Goal: Task Accomplishment & Management: Manage account settings

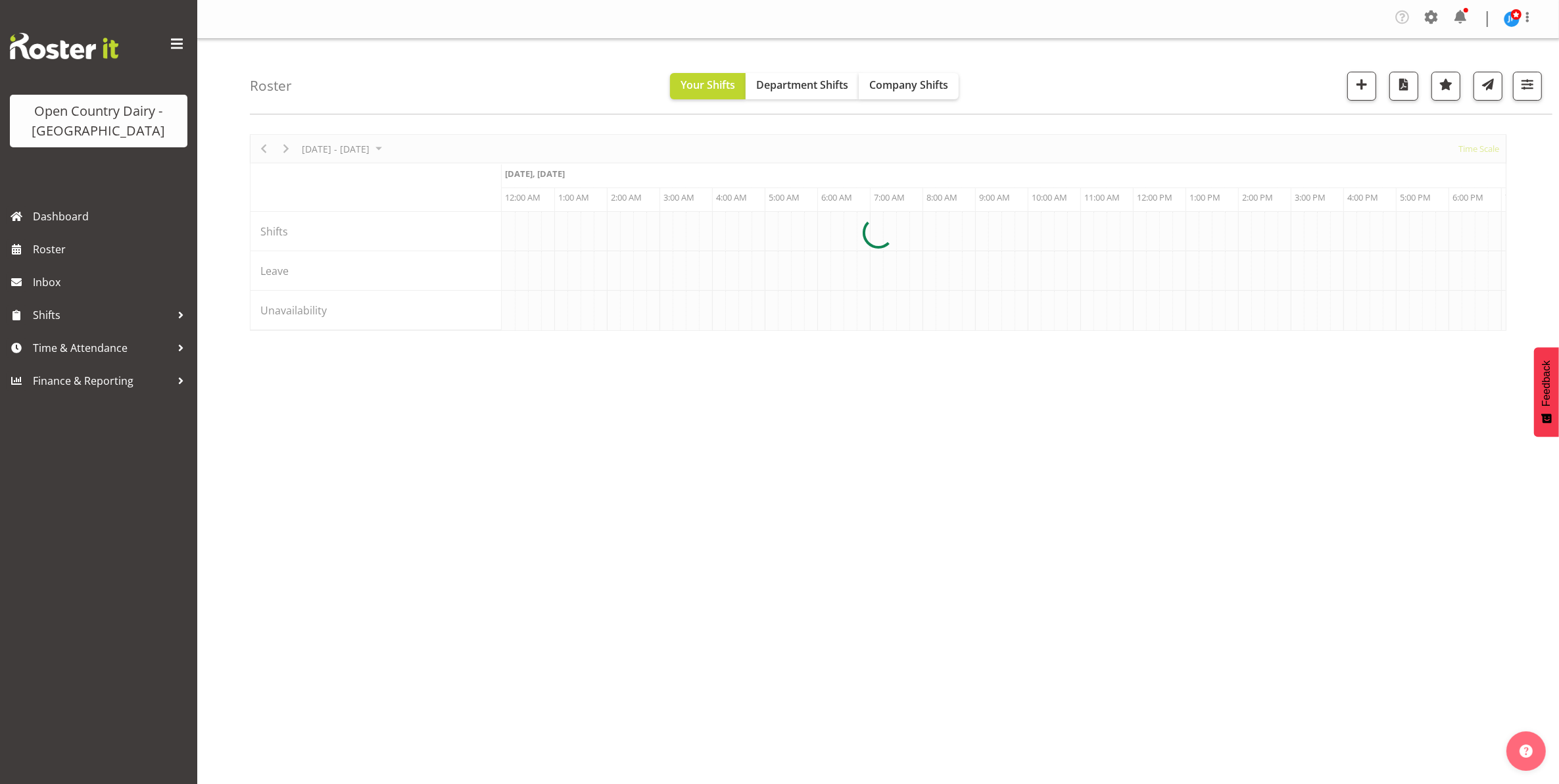
scroll to position [0, 2525]
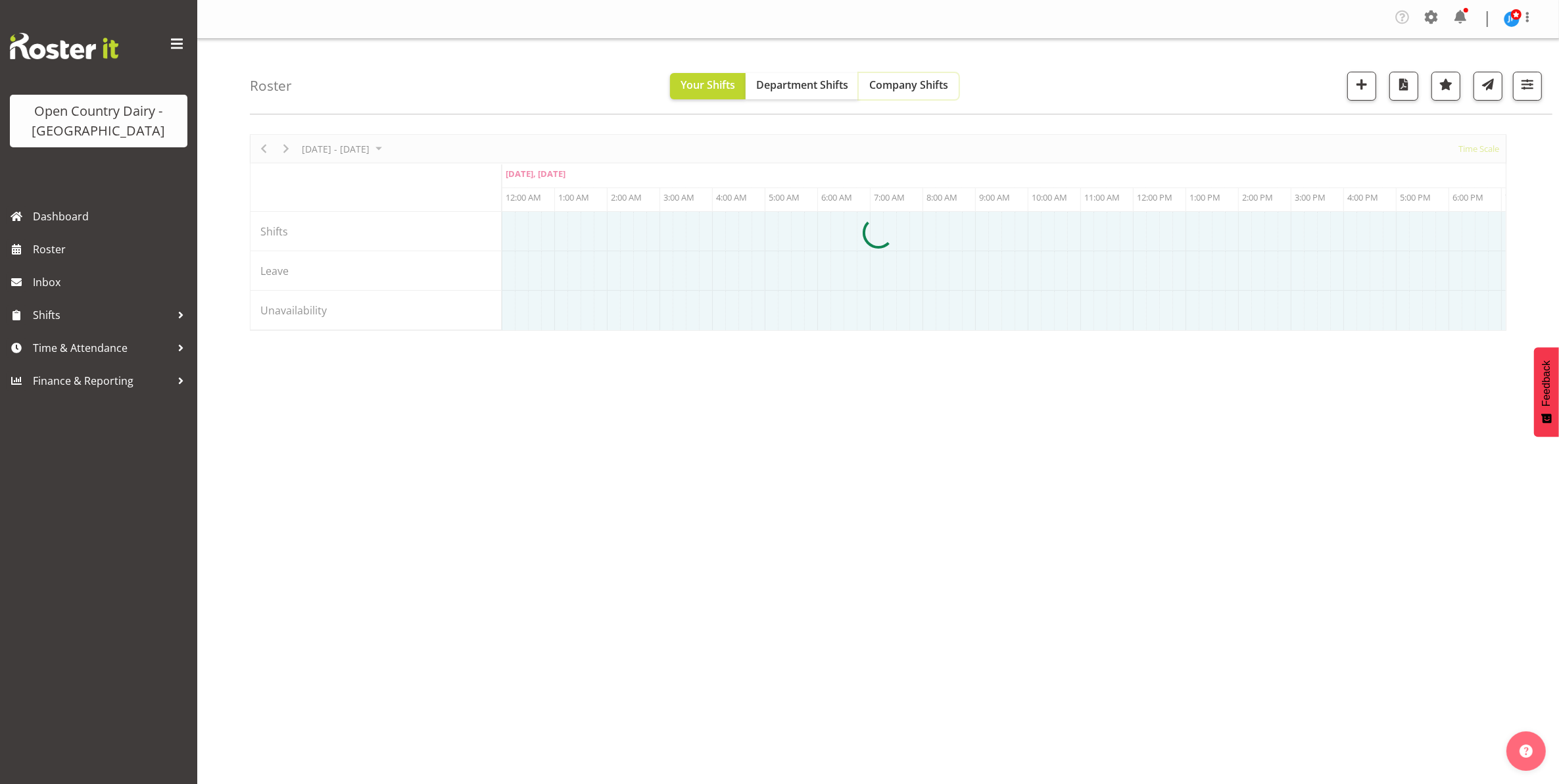
click at [899, 91] on span "Company Shifts" at bounding box center [909, 85] width 79 height 15
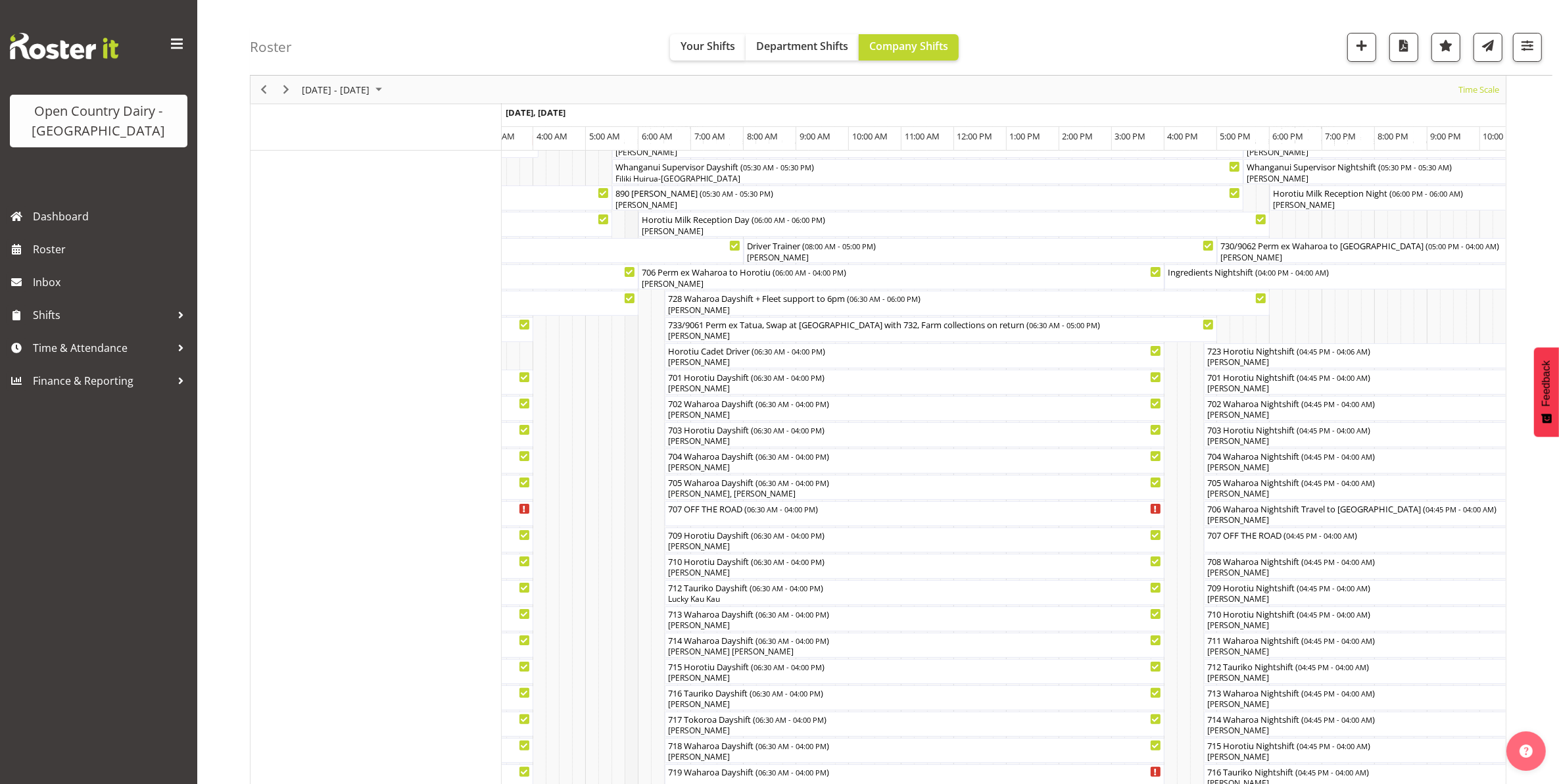
scroll to position [24, 0]
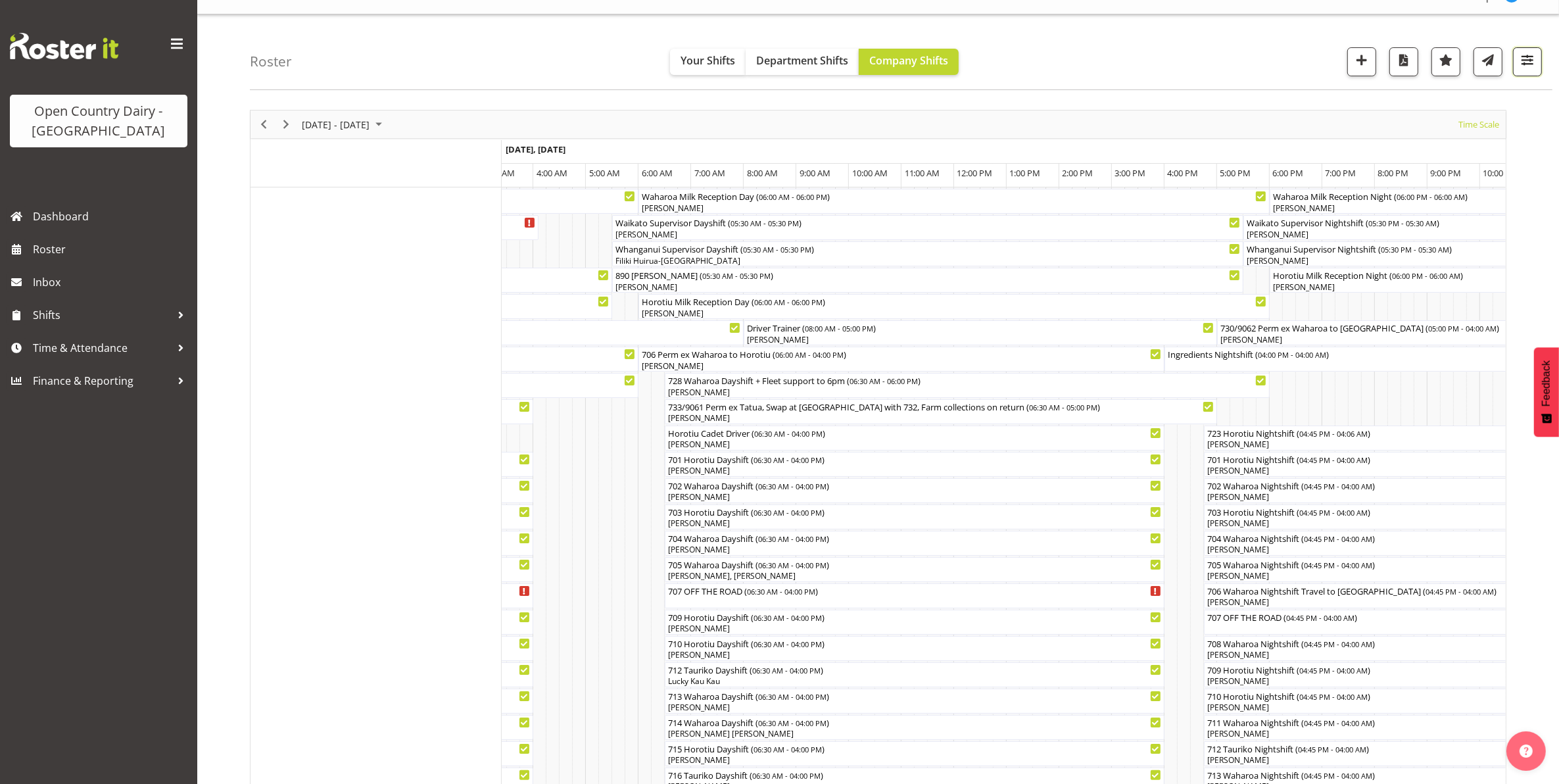
click at [1529, 60] on span "button" at bounding box center [1527, 60] width 17 height 17
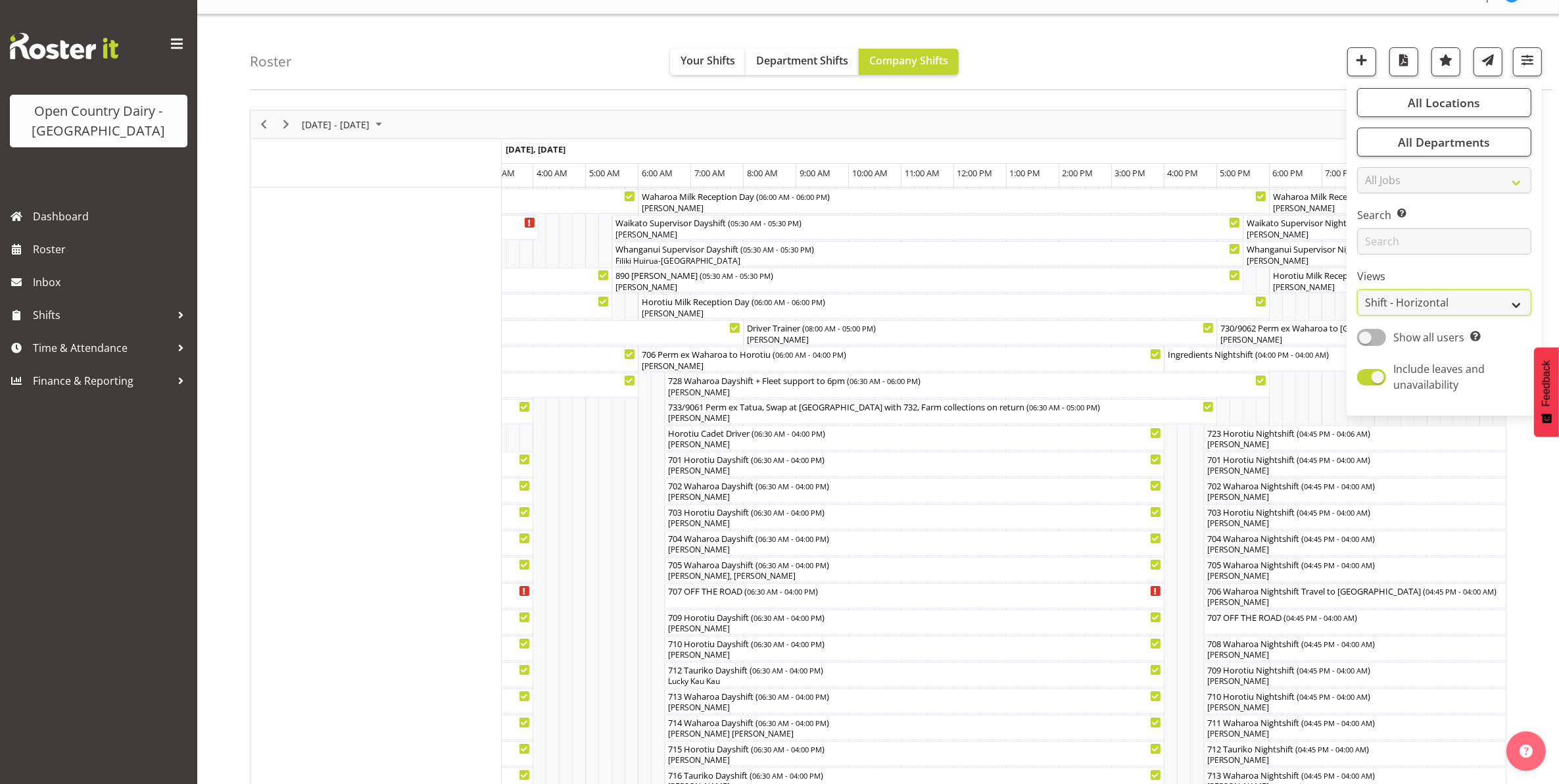
click at [1401, 298] on select "Staff Role Shift - Horizontal Shift - Vertical Staff - Location" at bounding box center [1444, 303] width 174 height 26
select select "staff"
click at [1358, 314] on select "Staff Role Shift - Horizontal Shift - Vertical Staff - Location" at bounding box center [1444, 303] width 174 height 26
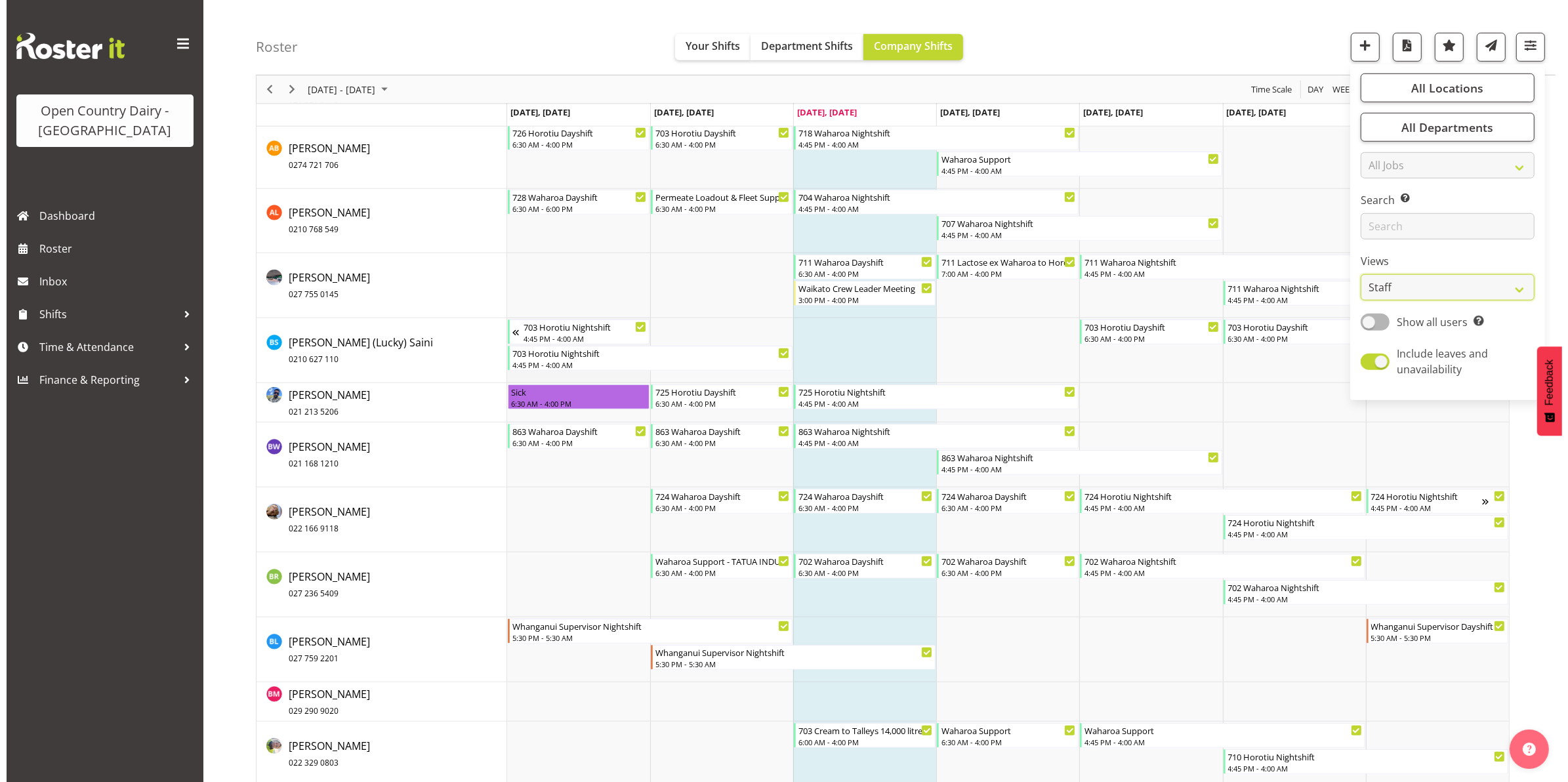
scroll to position [1065, 0]
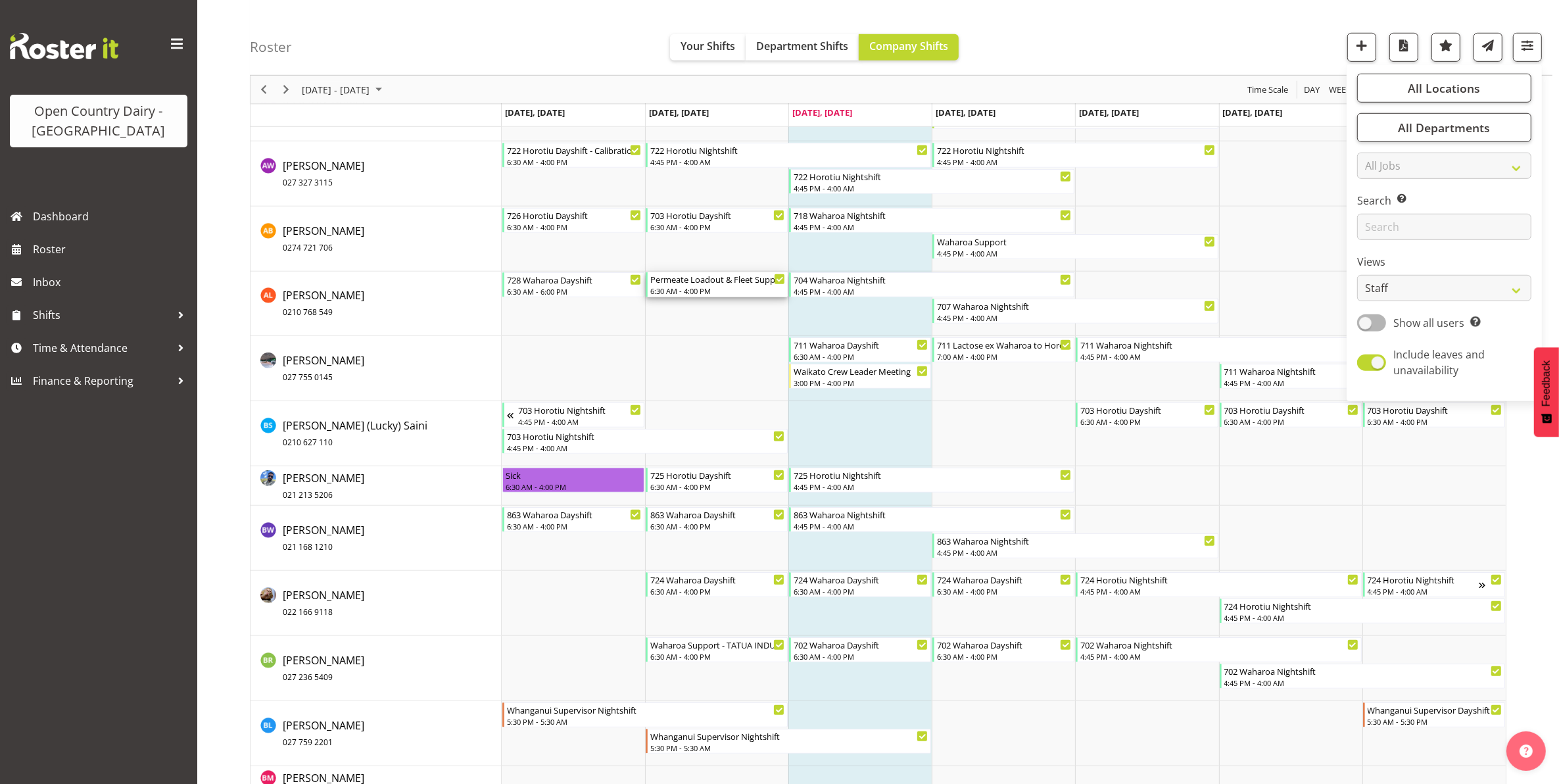
click at [700, 287] on div "6:30 AM - 4:00 PM" at bounding box center [718, 291] width 135 height 11
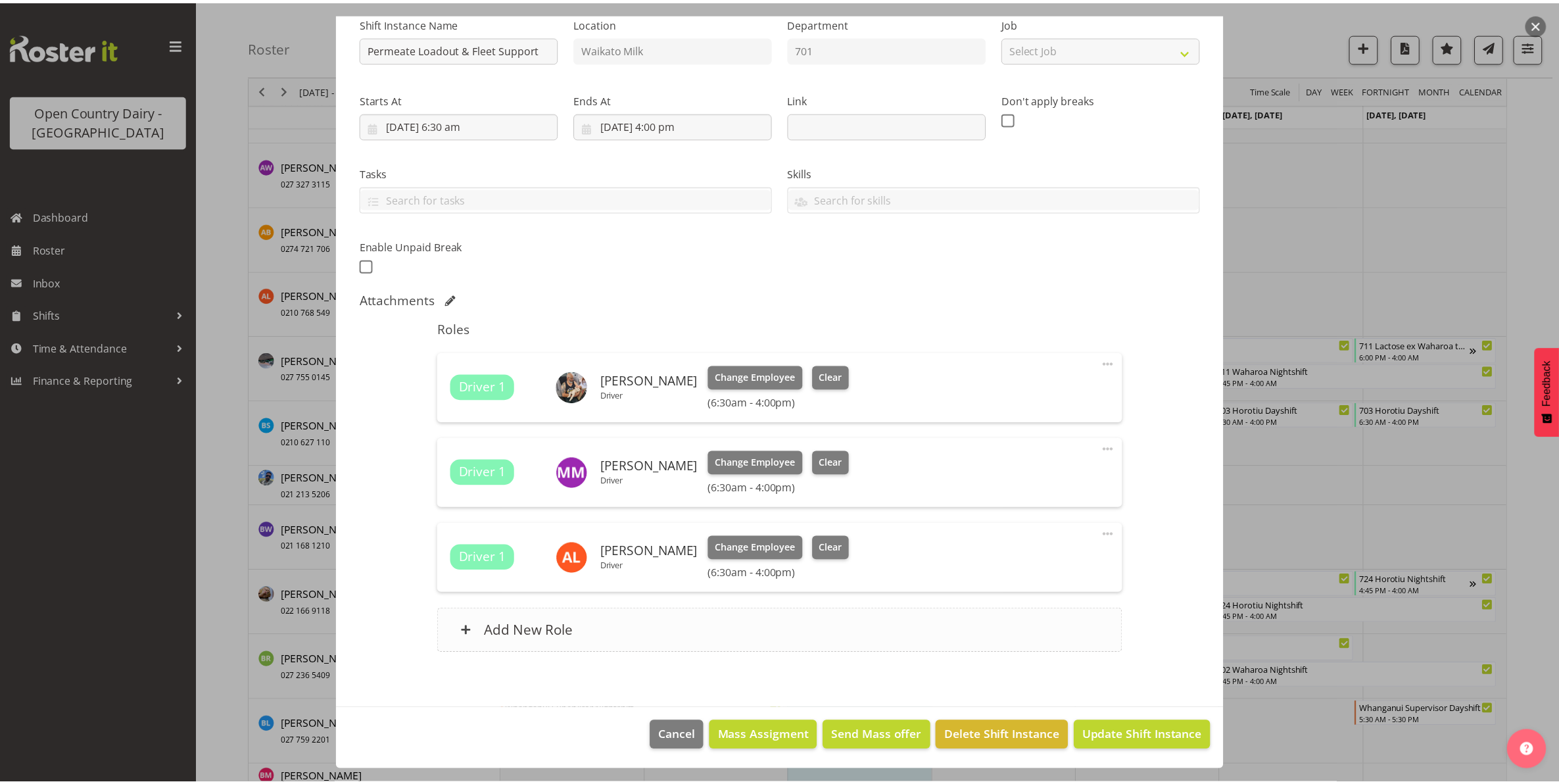
scroll to position [0, 0]
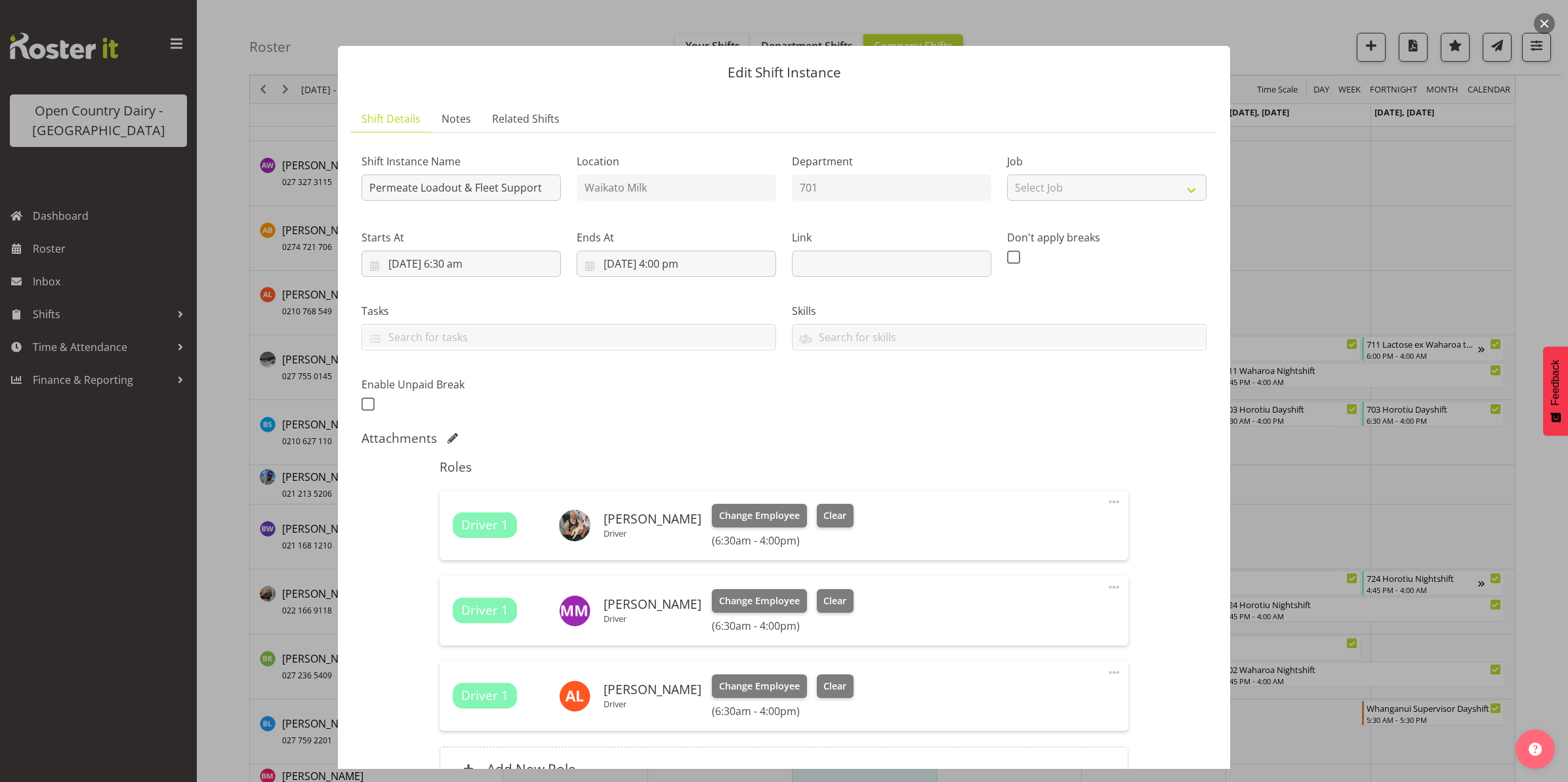
click at [1542, 21] on button "button" at bounding box center [1544, 24] width 21 height 21
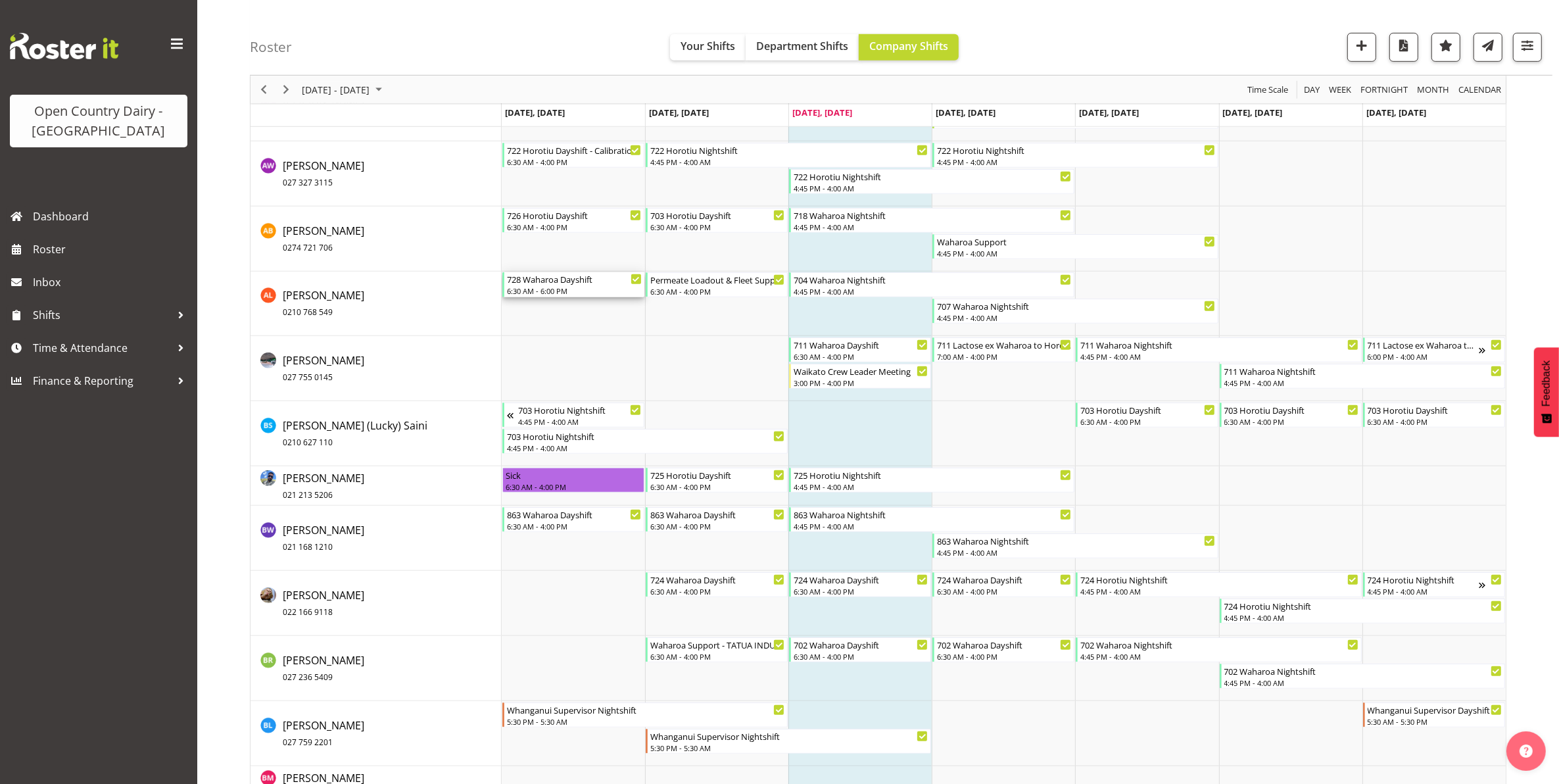
click at [570, 278] on div "728 Waharoa Dayshift" at bounding box center [574, 279] width 135 height 13
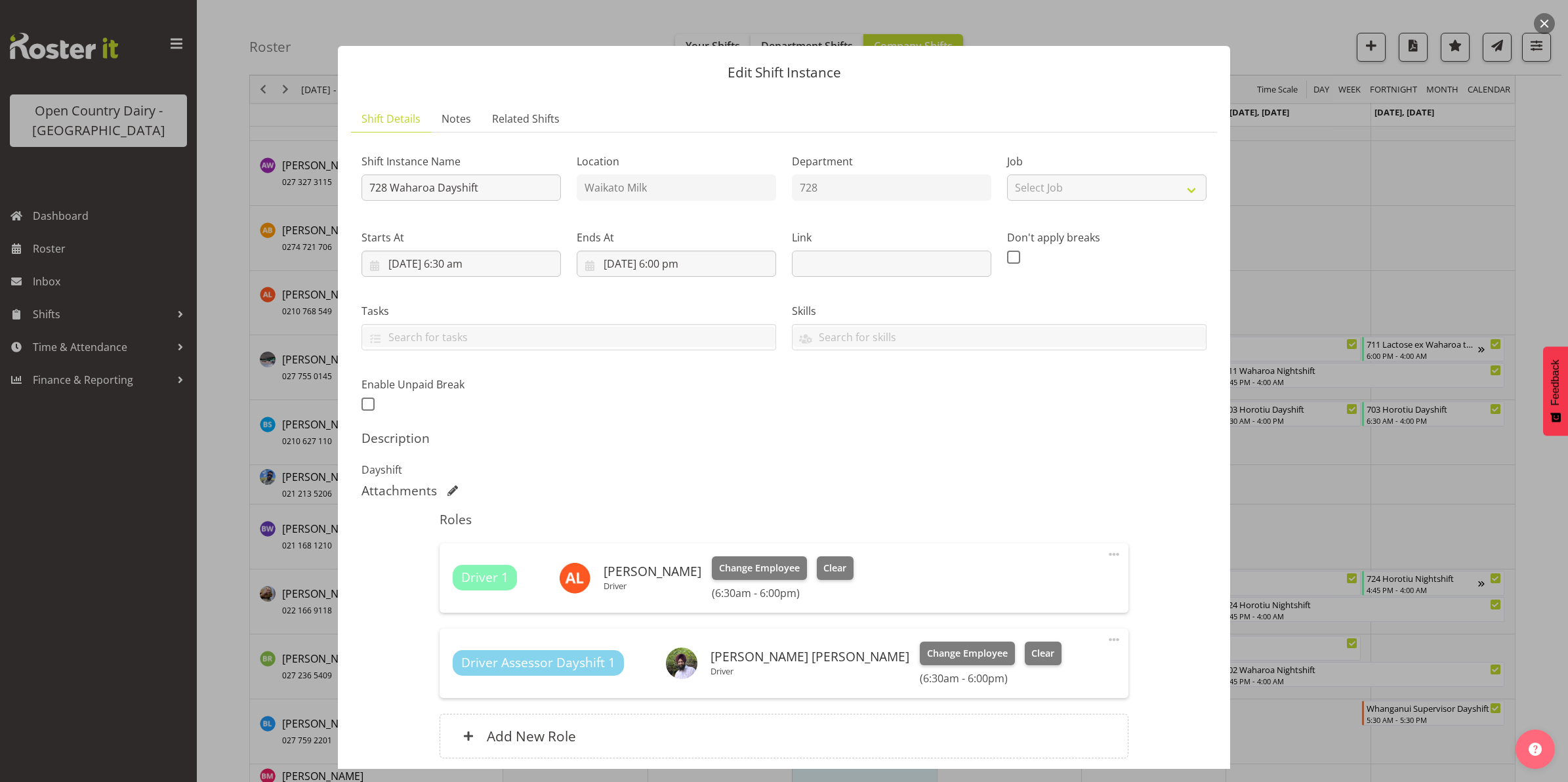
click at [1542, 22] on button "button" at bounding box center [1544, 24] width 21 height 21
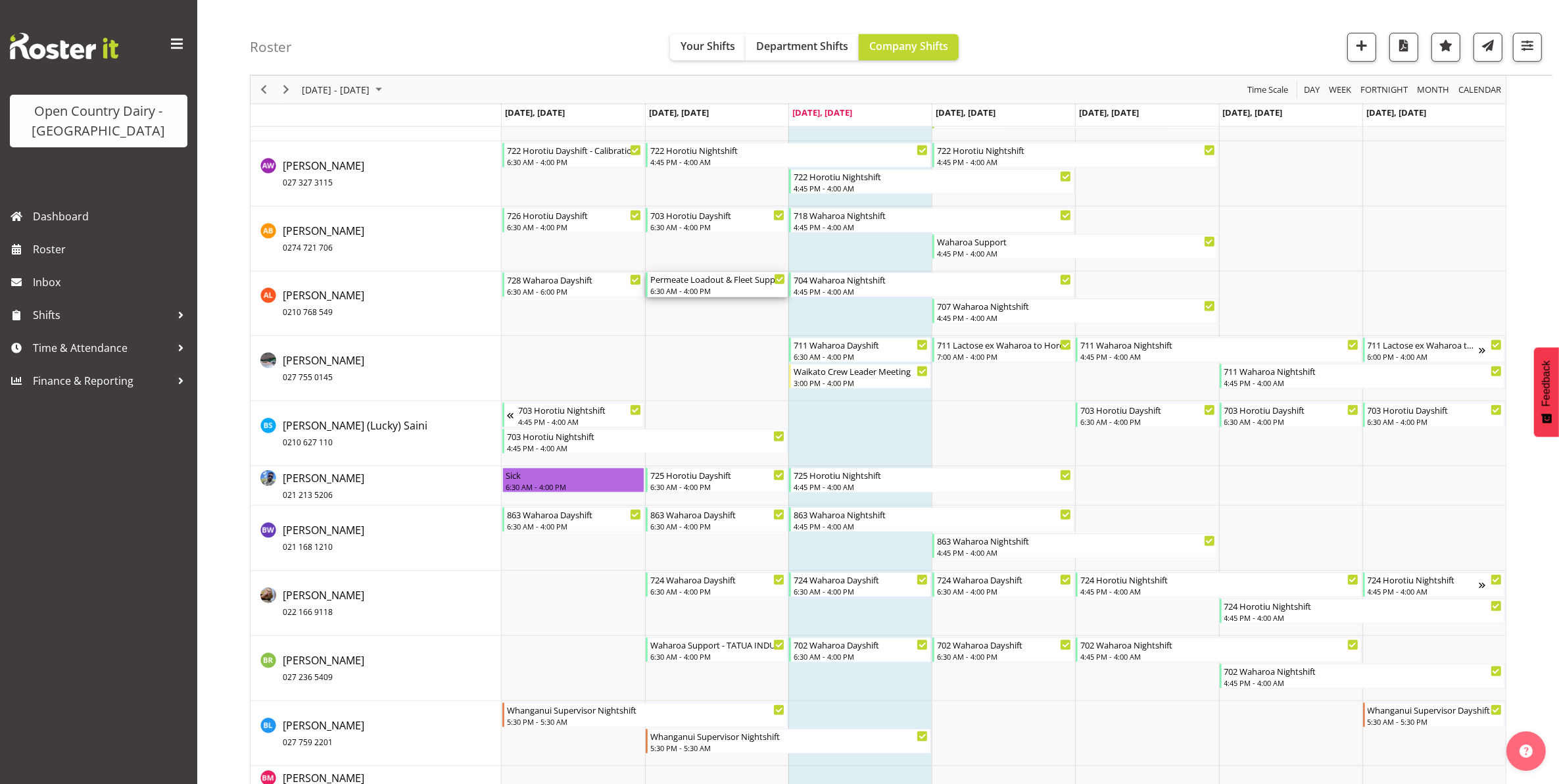
click at [714, 284] on div "Permeate Loadout & Fleet Support" at bounding box center [718, 279] width 135 height 13
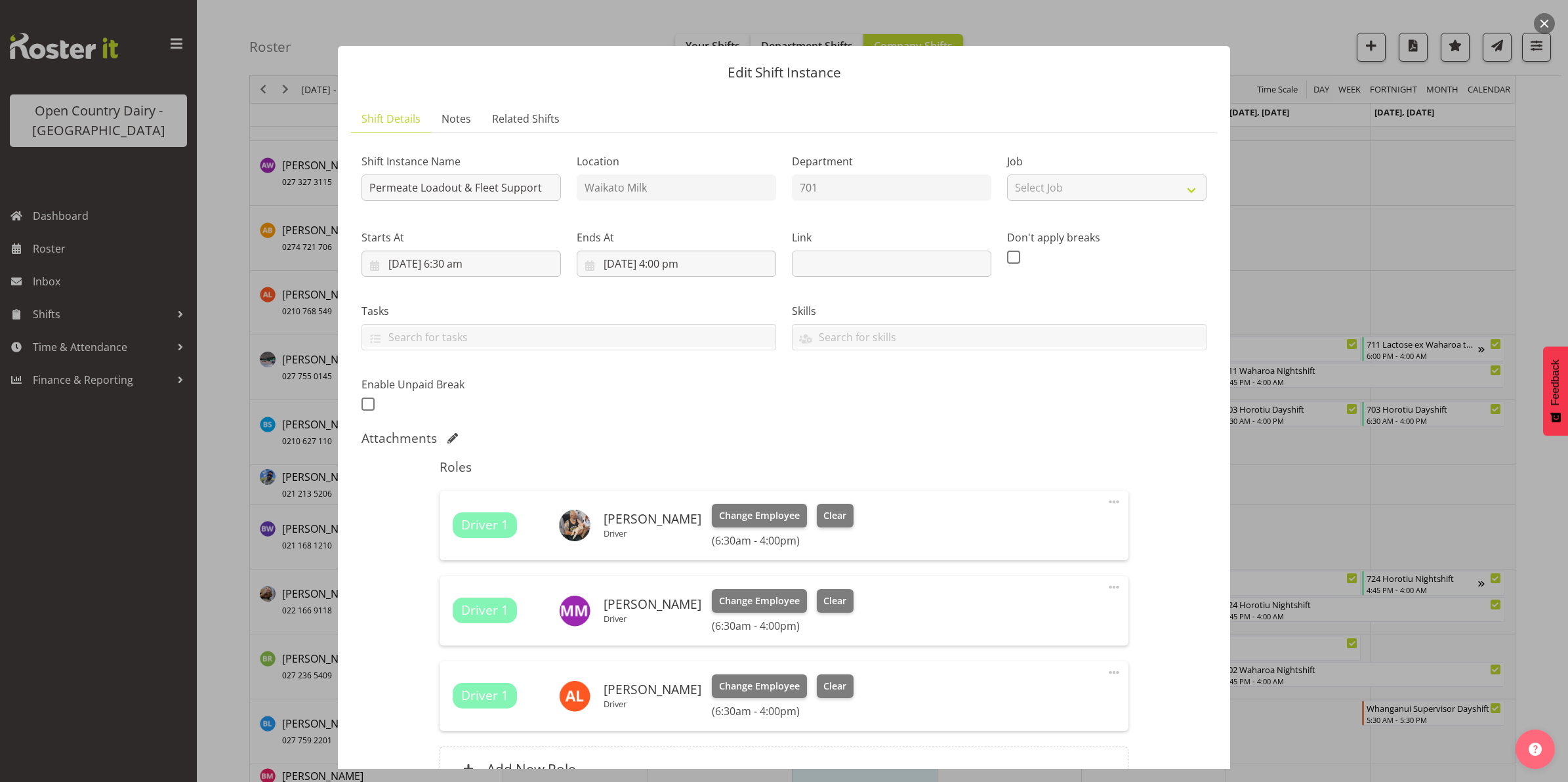
click at [1546, 21] on button "button" at bounding box center [1544, 24] width 21 height 21
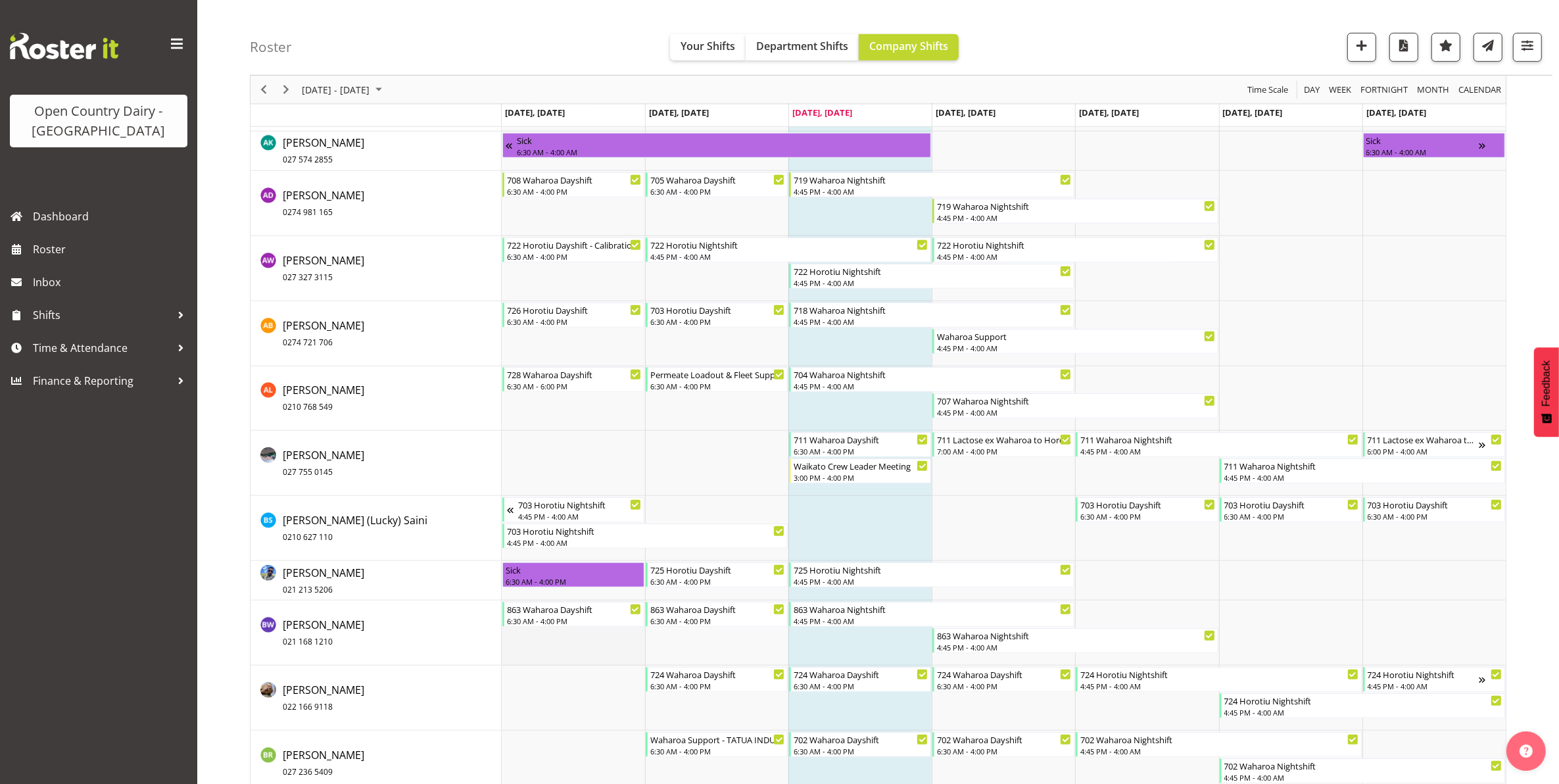
scroll to position [904, 0]
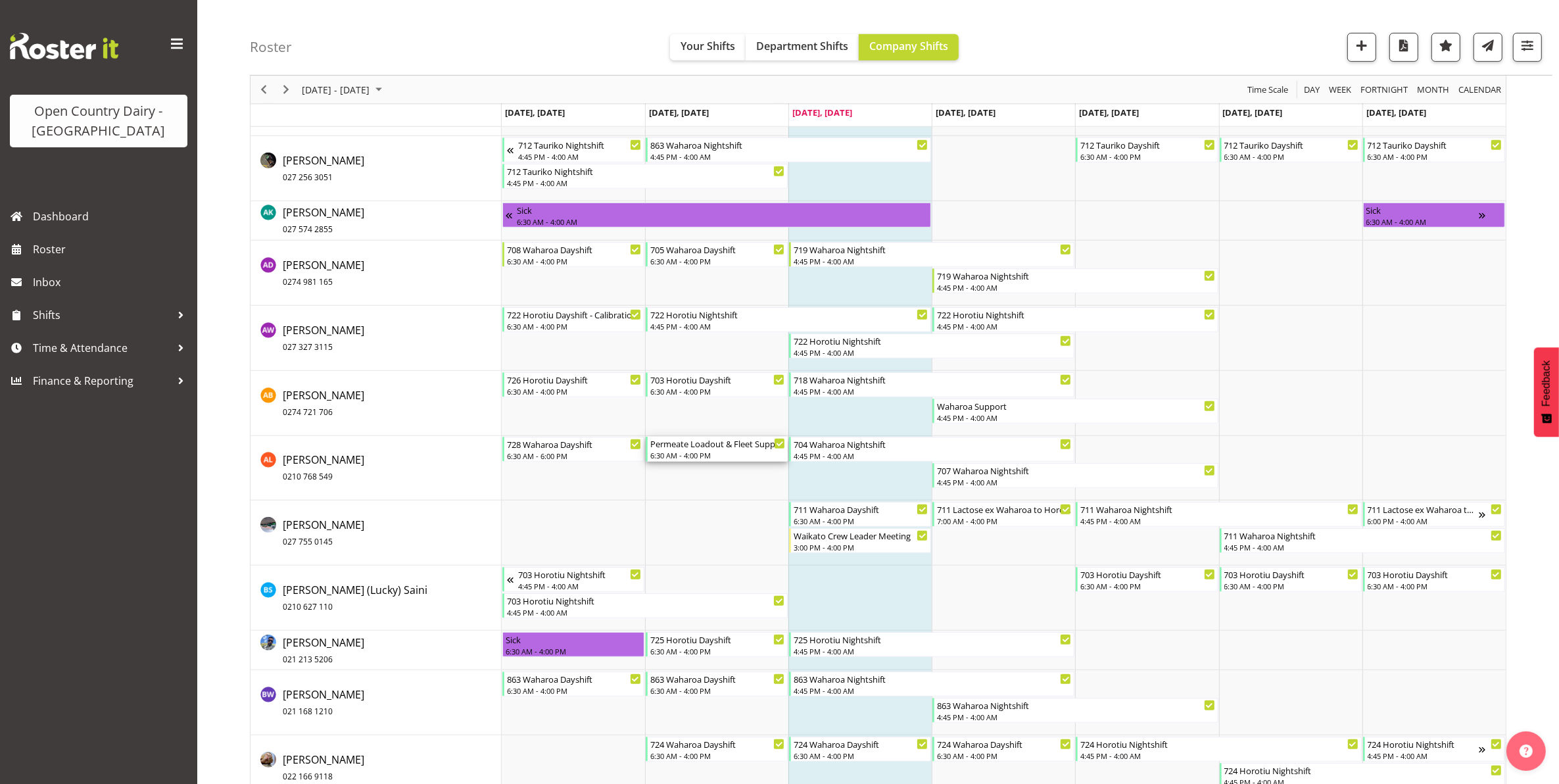
click at [704, 448] on div "Permeate Loadout & Fleet Support" at bounding box center [718, 443] width 135 height 13
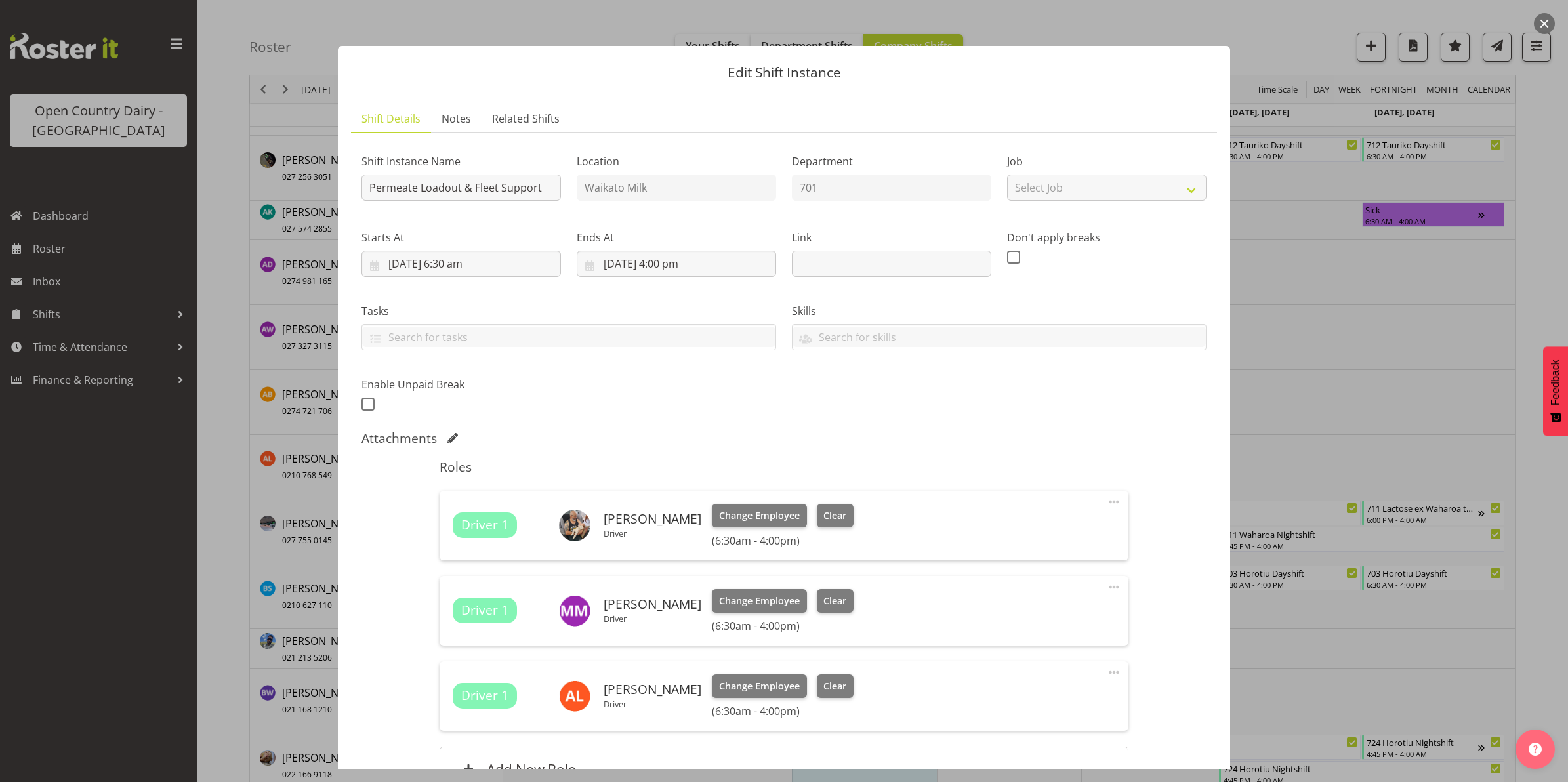
click at [1544, 23] on button "button" at bounding box center [1544, 24] width 21 height 21
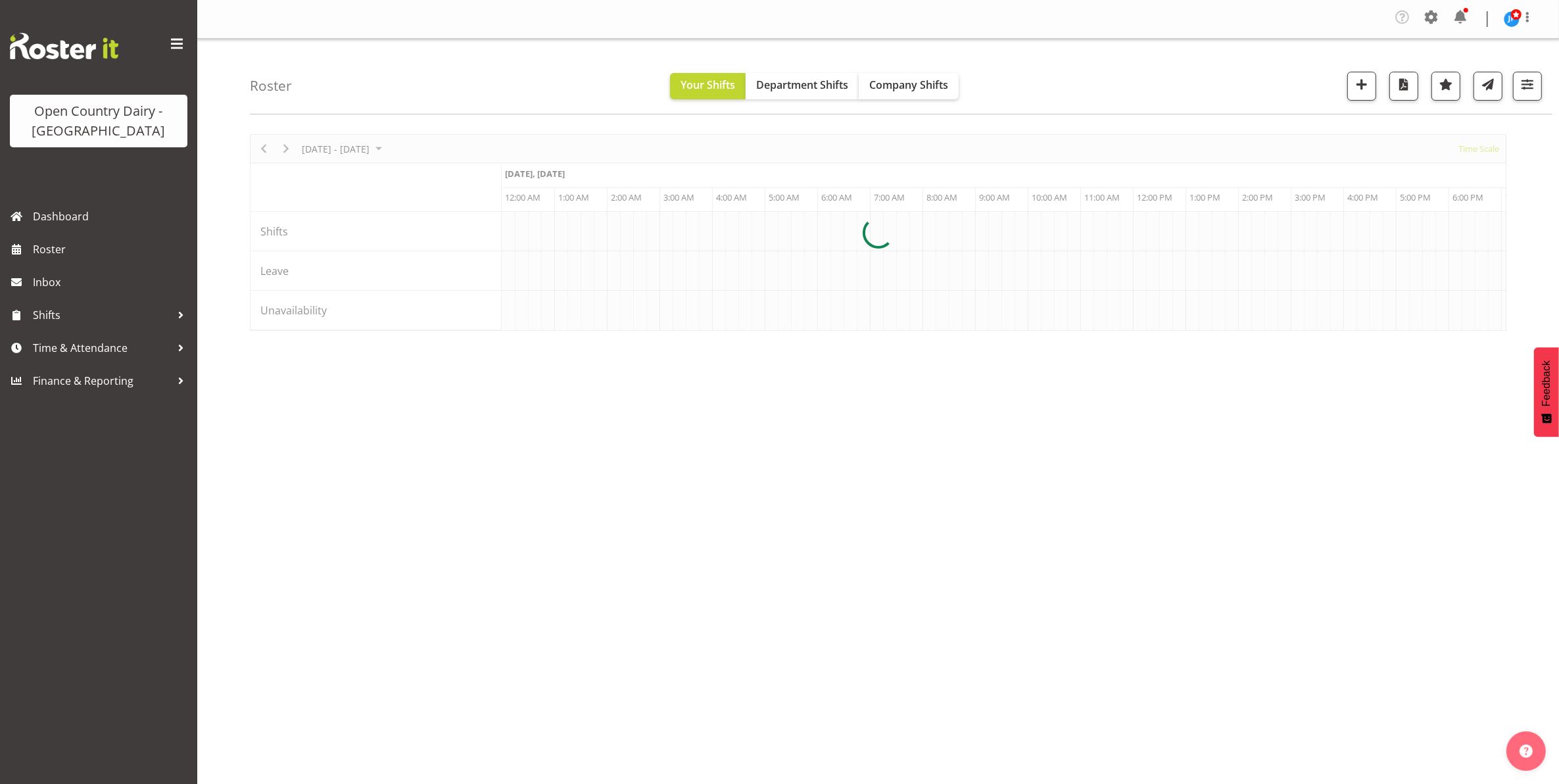
scroll to position [0, 2525]
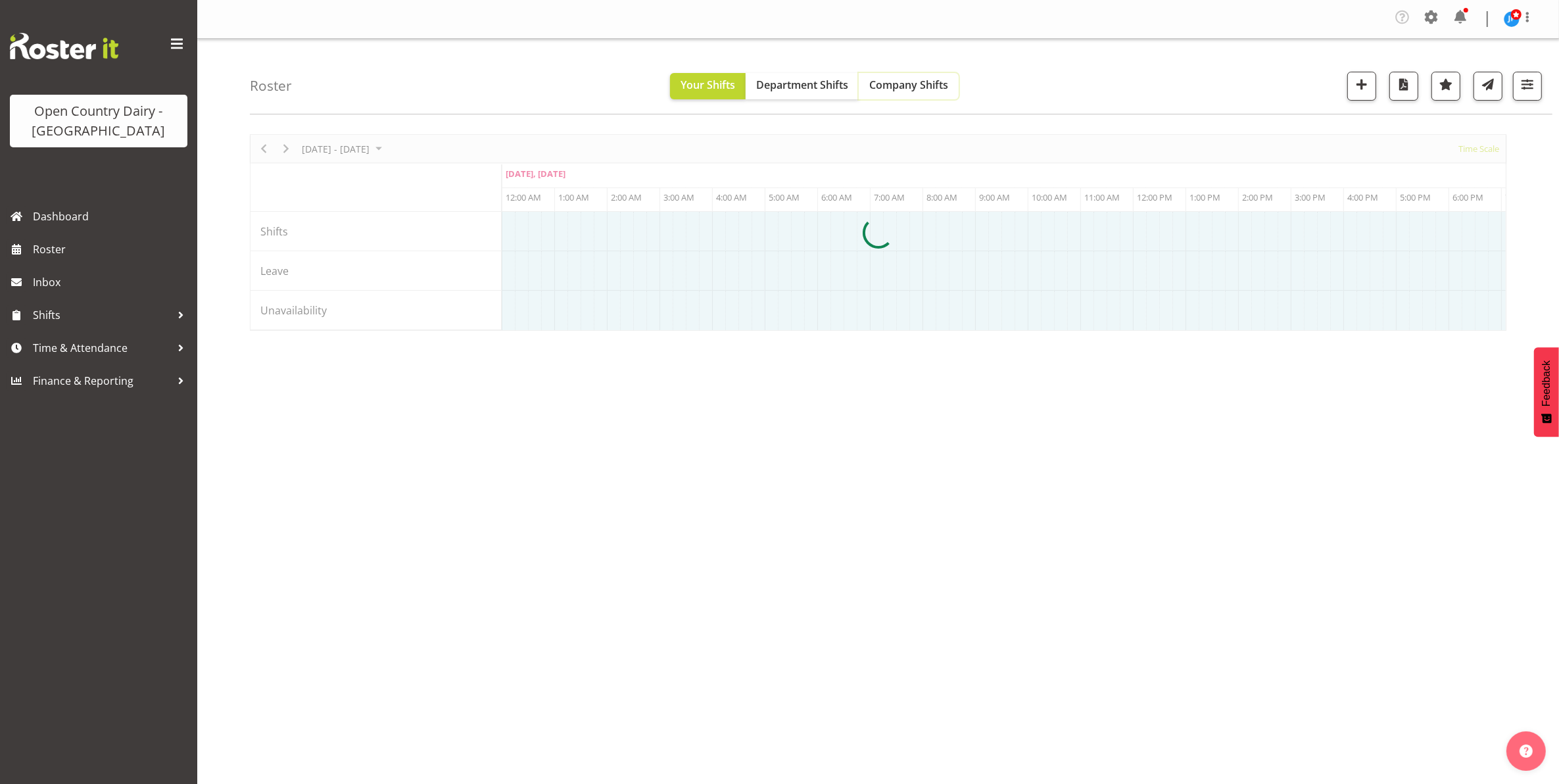
click at [918, 86] on span "Company Shifts" at bounding box center [909, 85] width 79 height 15
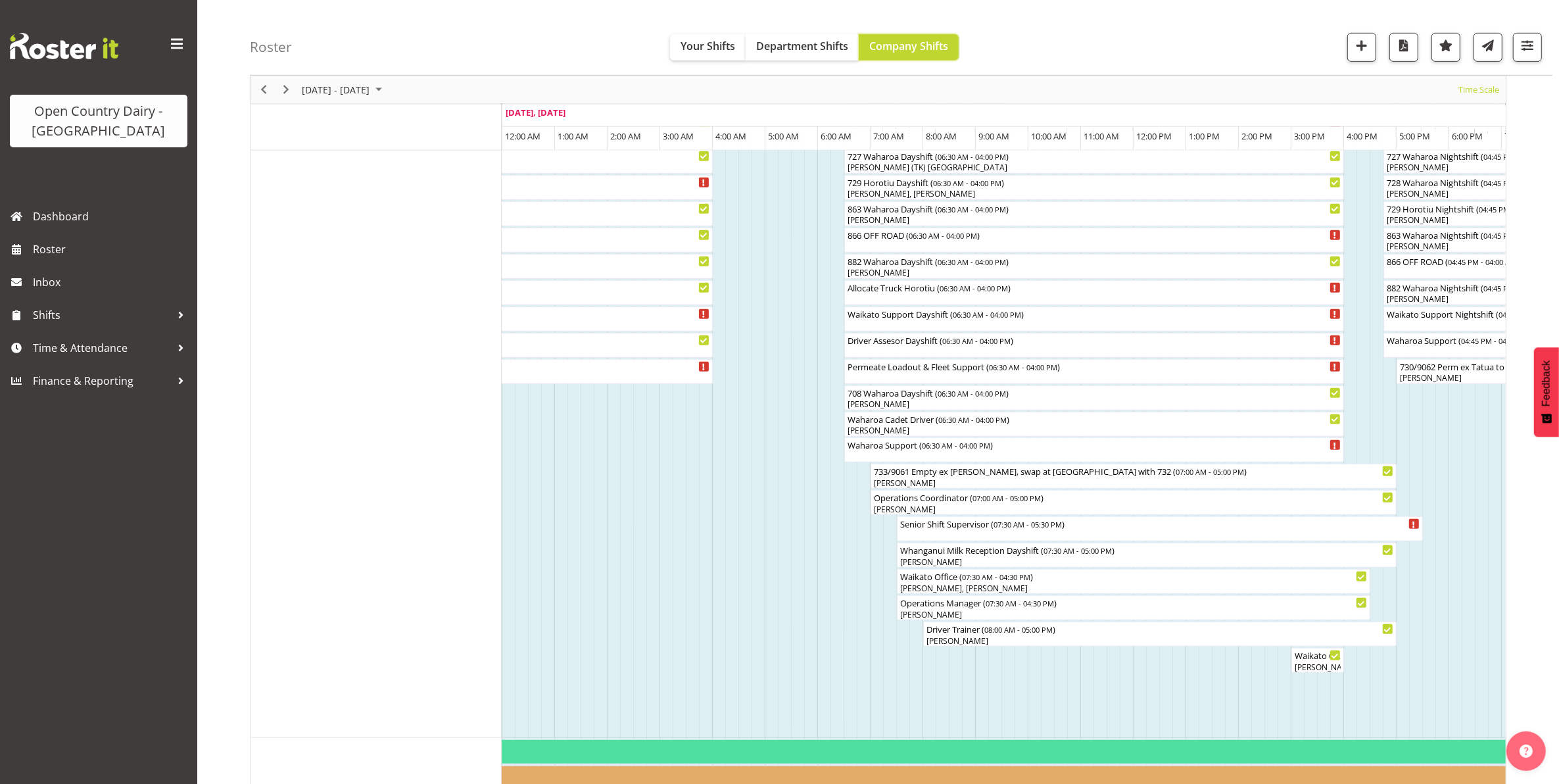
scroll to position [1093, 0]
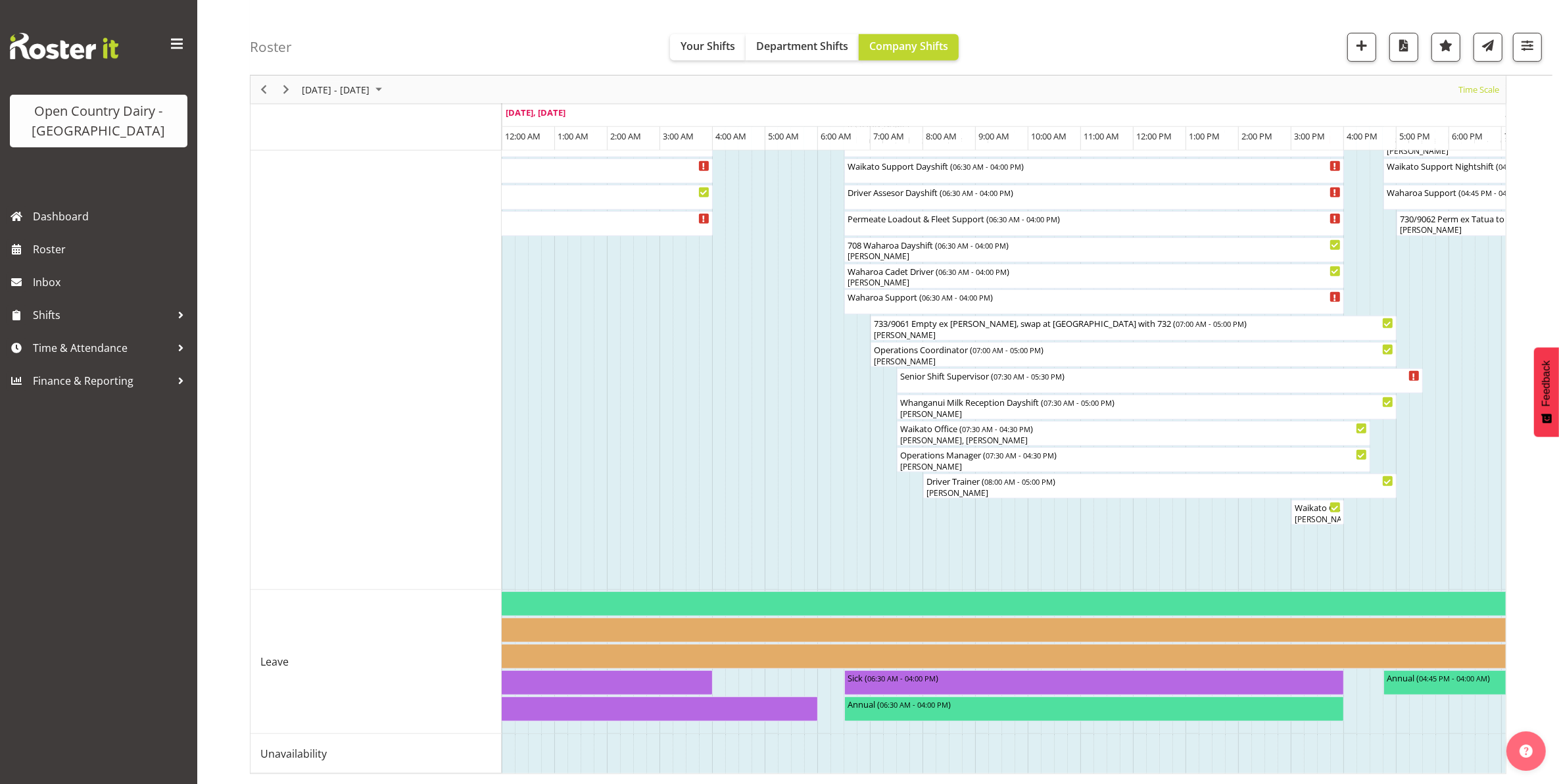
click at [837, 761] on td "Timeline Week of September 3, 2025" at bounding box center [837, 754] width 13 height 40
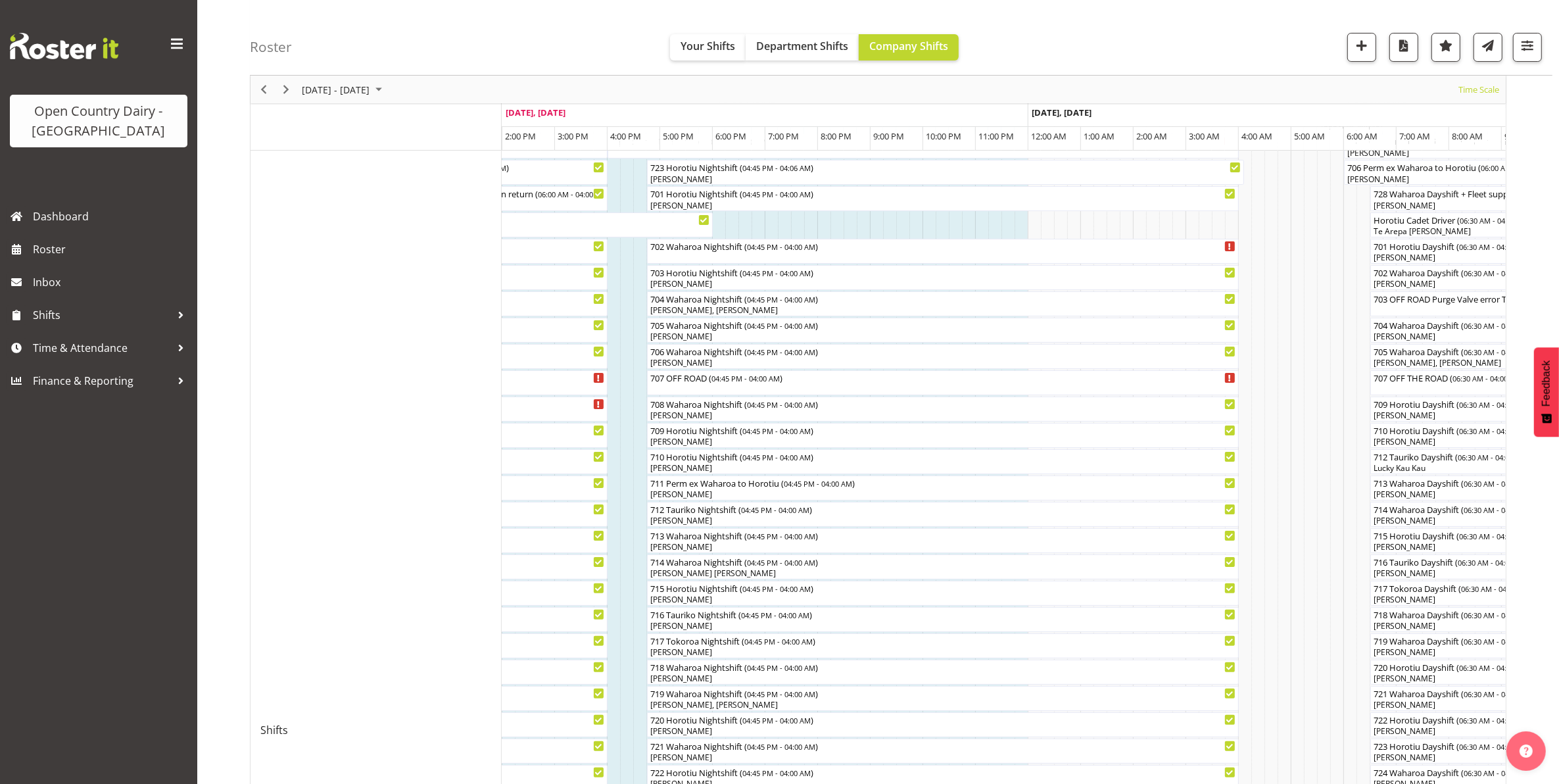
scroll to position [247, 0]
